Goal: Information Seeking & Learning: Learn about a topic

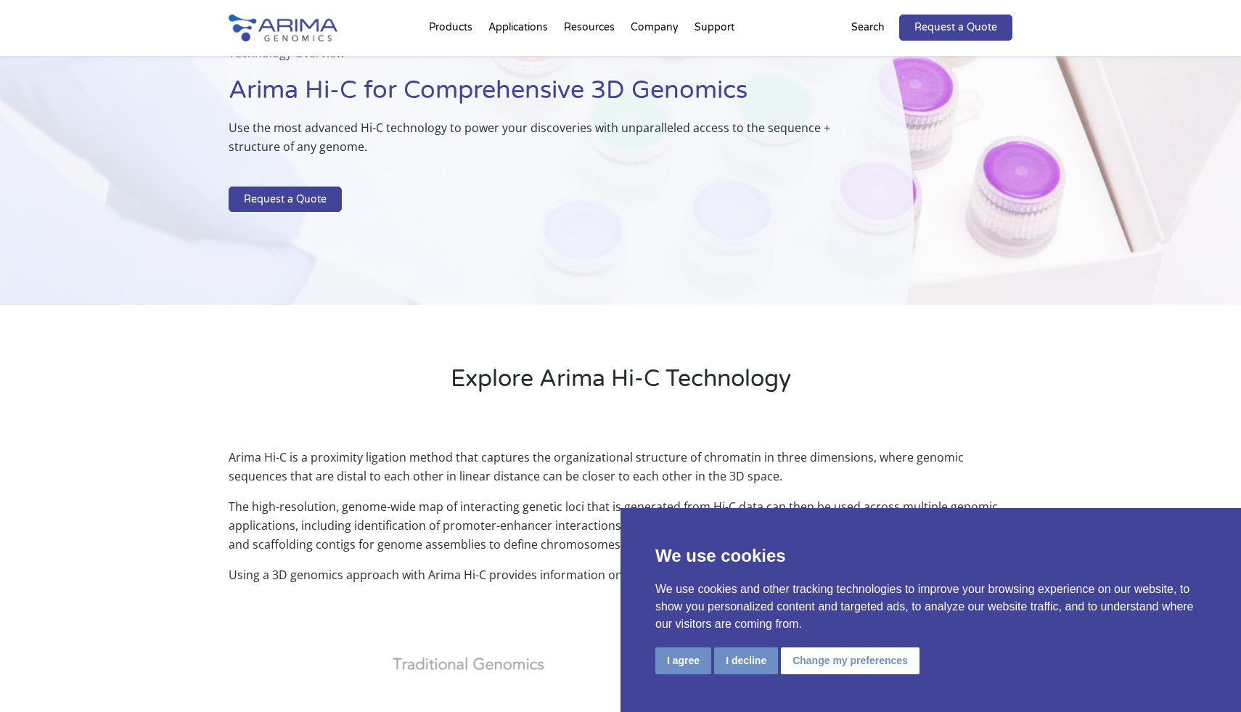
scroll to position [157, 0]
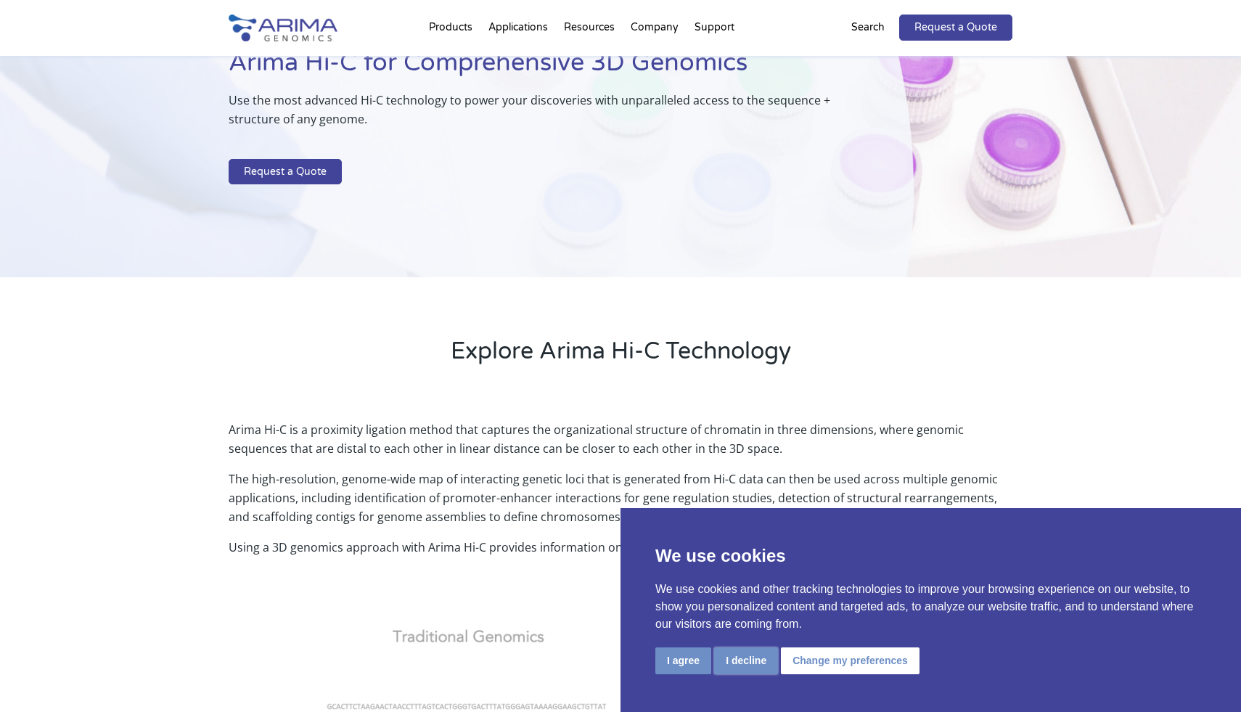
click at [742, 660] on button "I decline" at bounding box center [746, 660] width 64 height 27
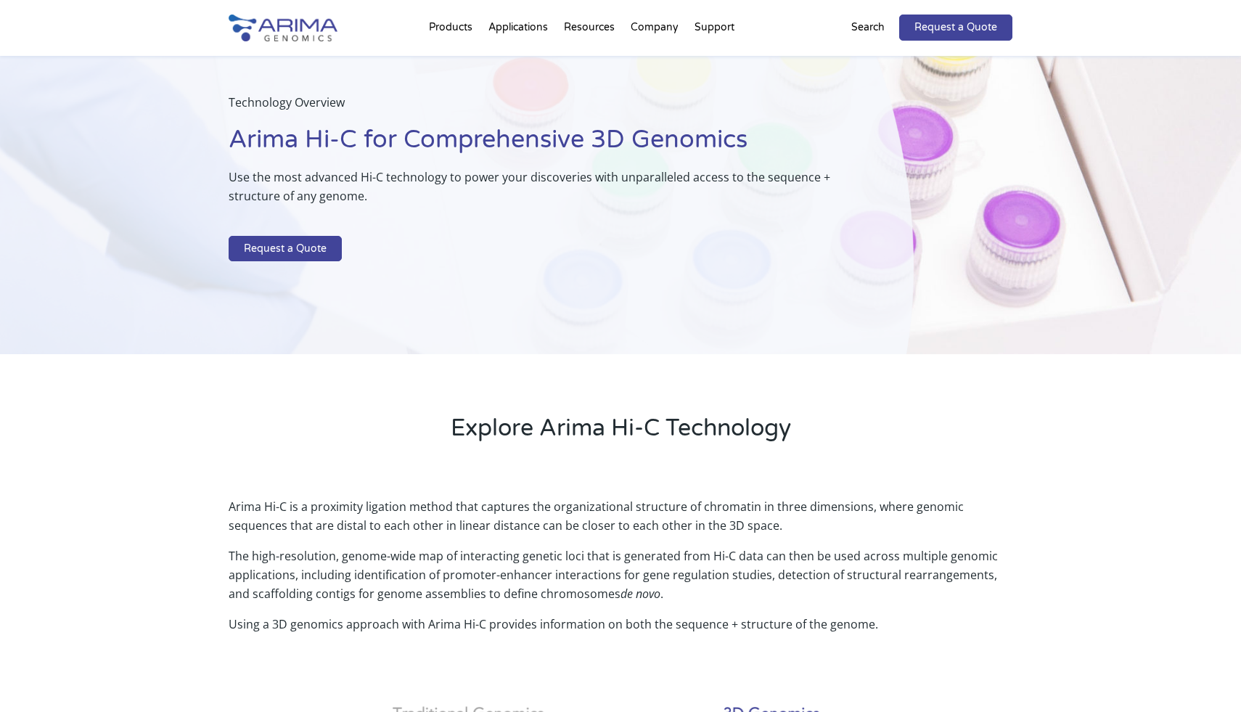
scroll to position [0, 0]
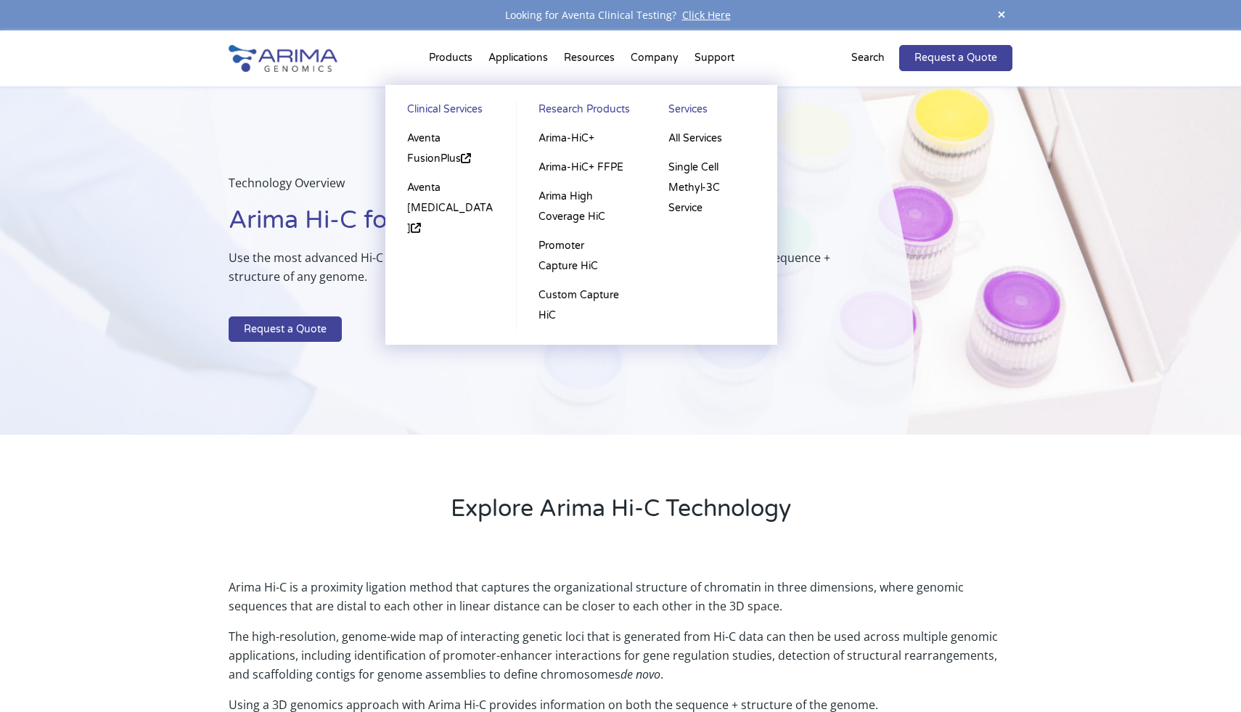
click at [453, 69] on li "Products Clinical Services Aventa FusionPlus Aventa Lymphoma Research Products …" at bounding box center [450, 60] width 59 height 49
click at [439, 157] on link "Aventa FusionPlus" at bounding box center [451, 148] width 102 height 49
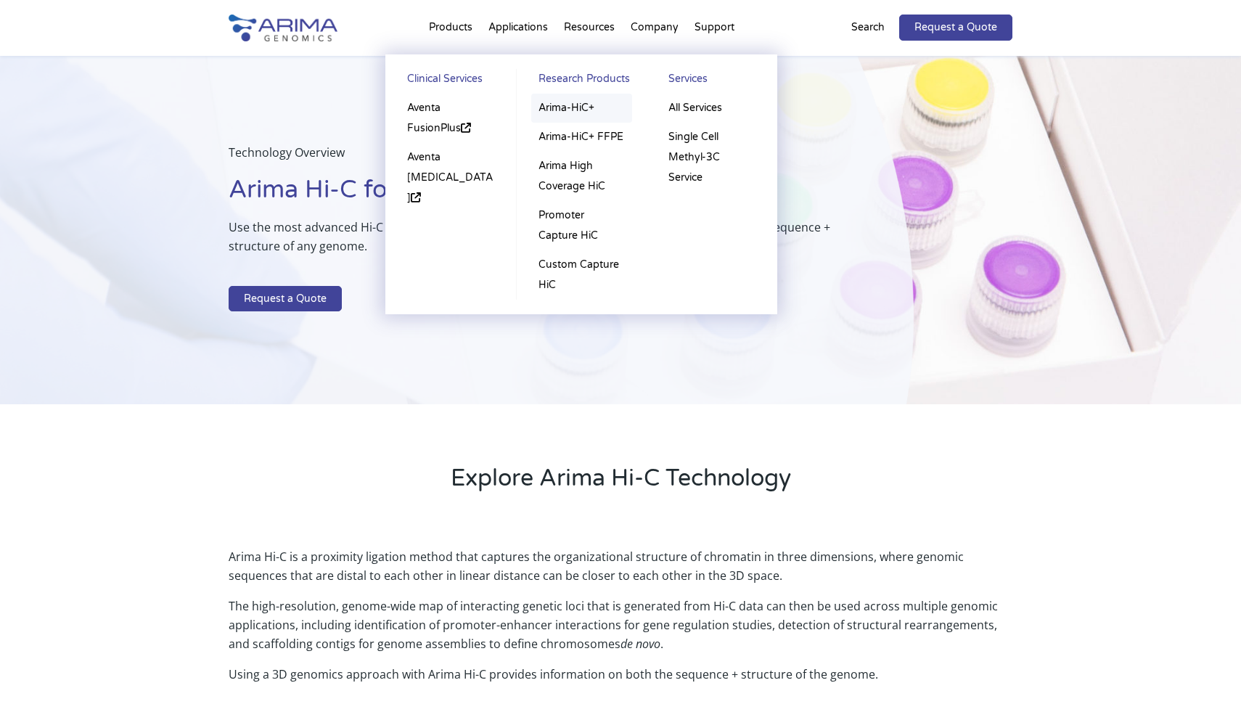
click at [562, 105] on link "Arima-HiC+" at bounding box center [581, 108] width 101 height 29
